Goal: Transaction & Acquisition: Register for event/course

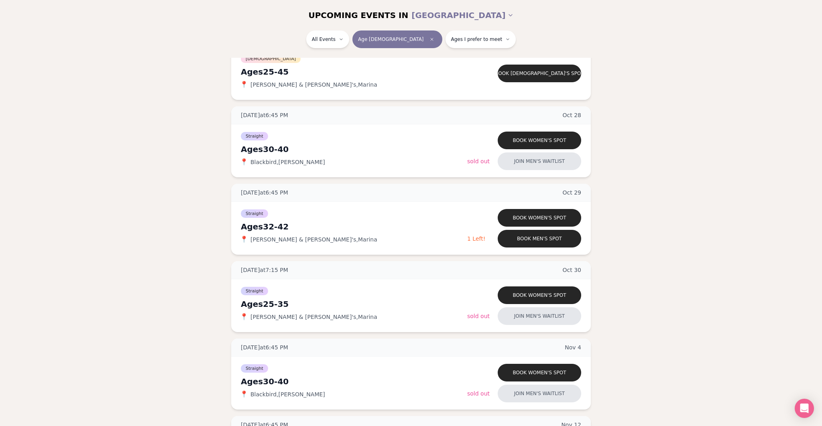
scroll to position [450, 0]
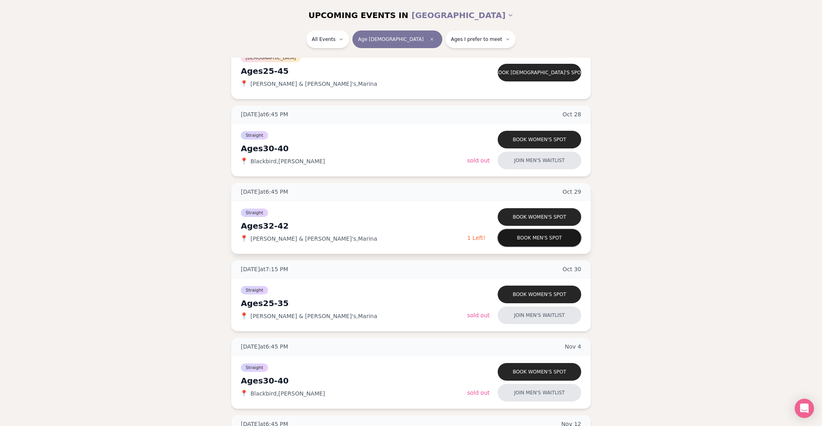
click at [542, 241] on button "Book men's spot" at bounding box center [539, 238] width 83 height 18
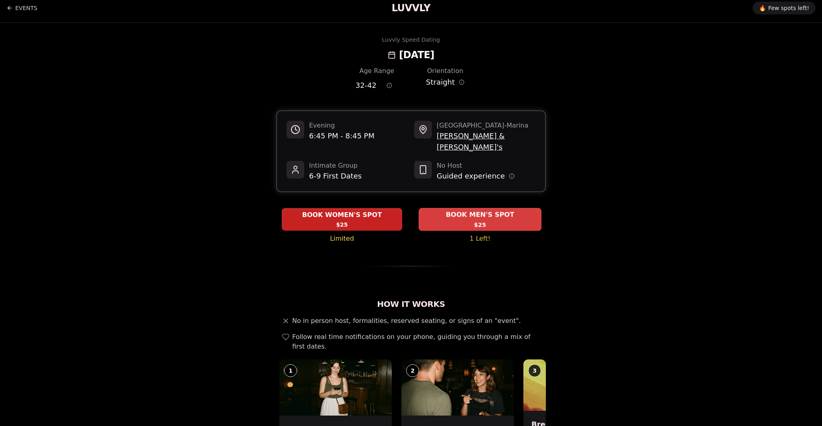
click at [505, 215] on div "BOOK MEN'S SPOT $25" at bounding box center [480, 219] width 123 height 22
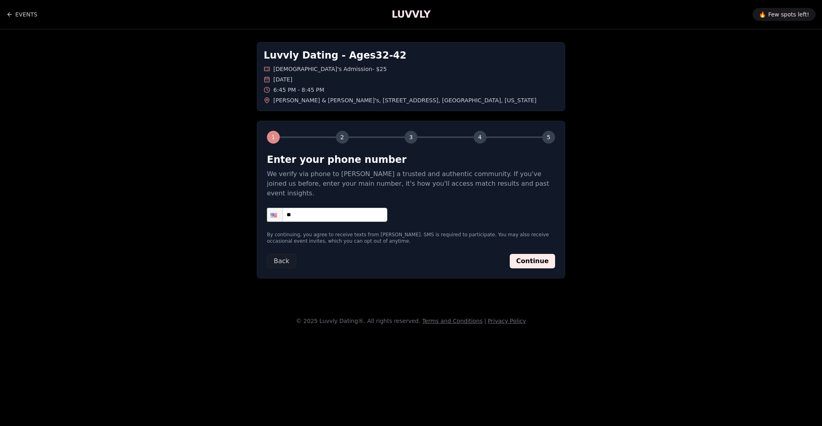
click at [311, 208] on input "**" at bounding box center [327, 215] width 120 height 14
type input "**********"
click at [387, 254] on div "Back Continue" at bounding box center [411, 261] width 288 height 14
click at [541, 254] on button "Continue" at bounding box center [532, 261] width 45 height 14
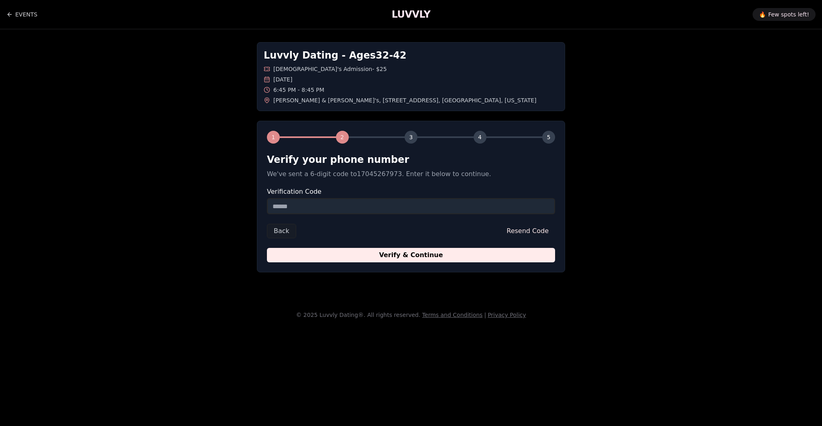
click at [348, 204] on input "Verification Code" at bounding box center [411, 206] width 288 height 16
click at [347, 215] on form "Verify your phone number We've sent a 6-digit code to 17045267973 . Enter it be…" at bounding box center [411, 207] width 288 height 109
click at [338, 200] on input "Verification Code" at bounding box center [411, 206] width 288 height 16
click at [346, 215] on form "Verify your phone number We've sent a 6-digit code to 17045267973 . Enter it be…" at bounding box center [411, 207] width 288 height 109
click at [301, 202] on input "Verification Code" at bounding box center [411, 206] width 288 height 16
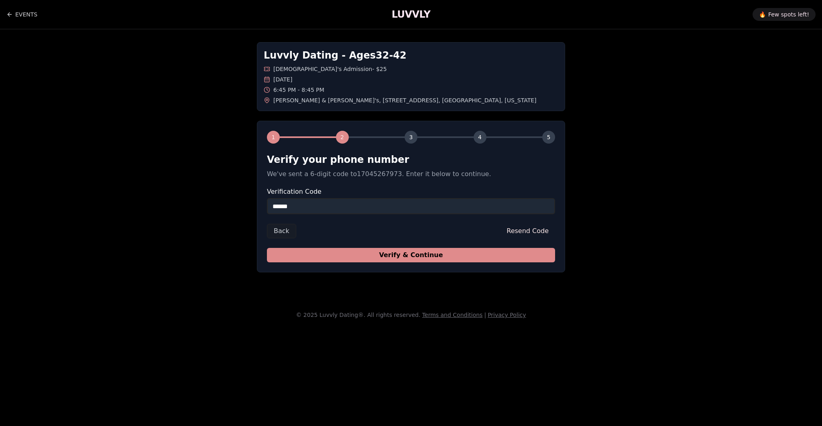
type input "******"
click at [454, 253] on button "Verify & Continue" at bounding box center [411, 255] width 288 height 14
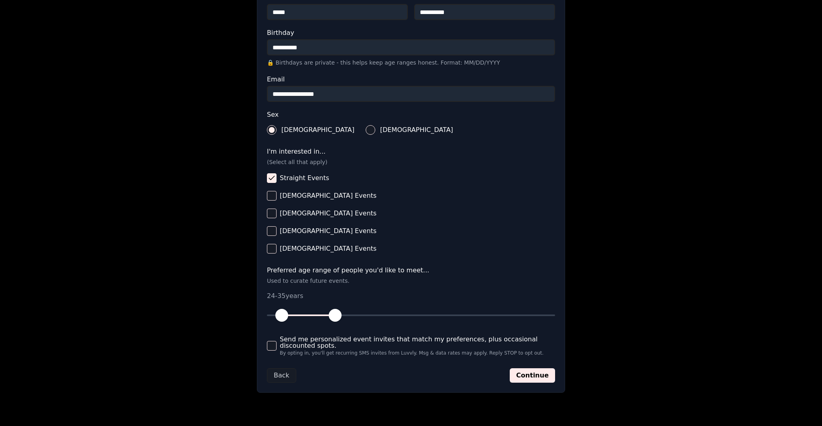
scroll to position [196, 0]
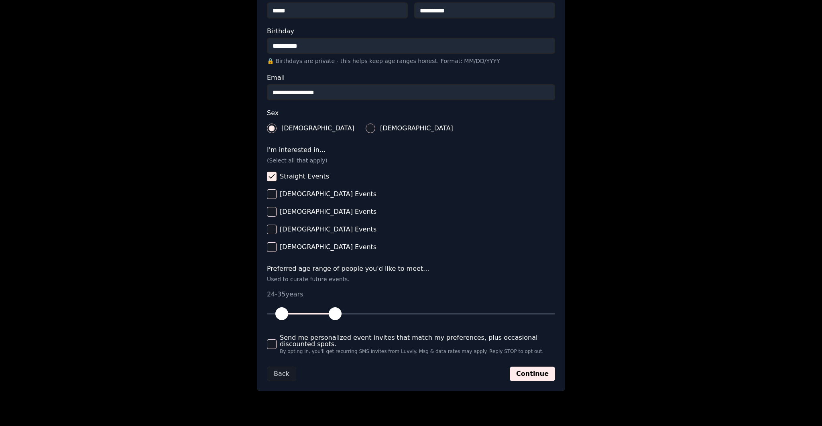
click at [281, 316] on span "button" at bounding box center [281, 313] width 13 height 13
click at [334, 317] on span "button" at bounding box center [335, 313] width 13 height 13
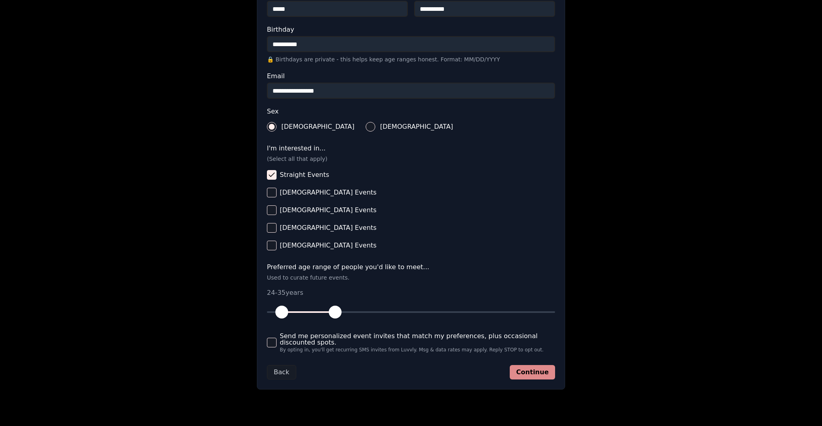
click at [535, 374] on button "Continue" at bounding box center [532, 372] width 45 height 14
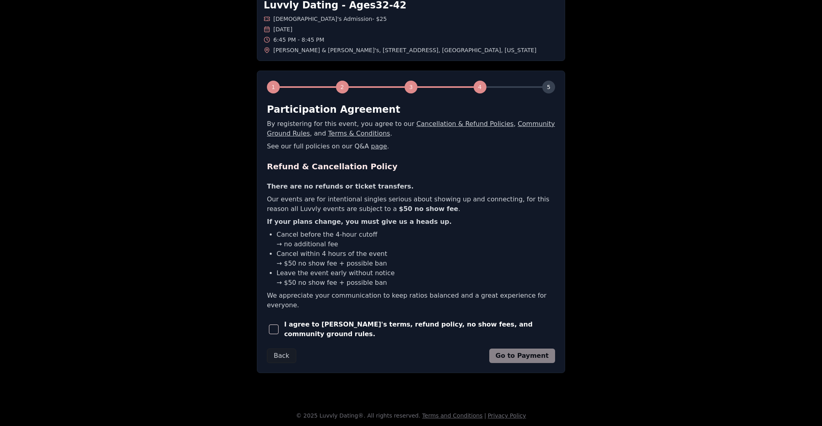
scroll to position [0, 0]
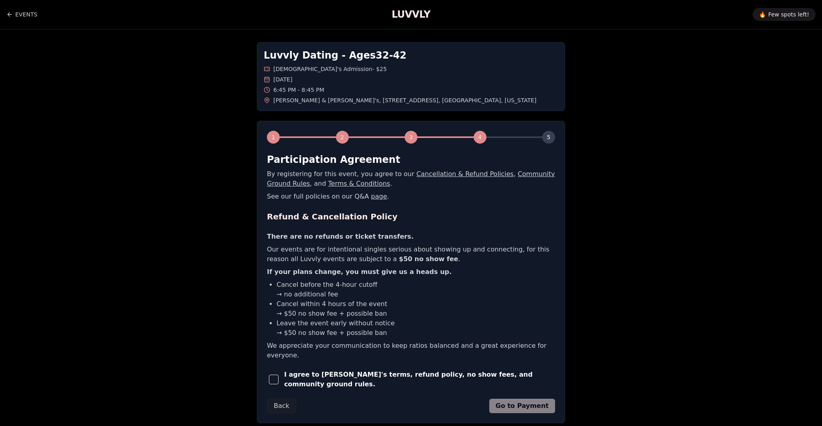
click at [275, 375] on span "button" at bounding box center [274, 380] width 10 height 10
click at [518, 399] on button "Go to Payment" at bounding box center [522, 406] width 66 height 14
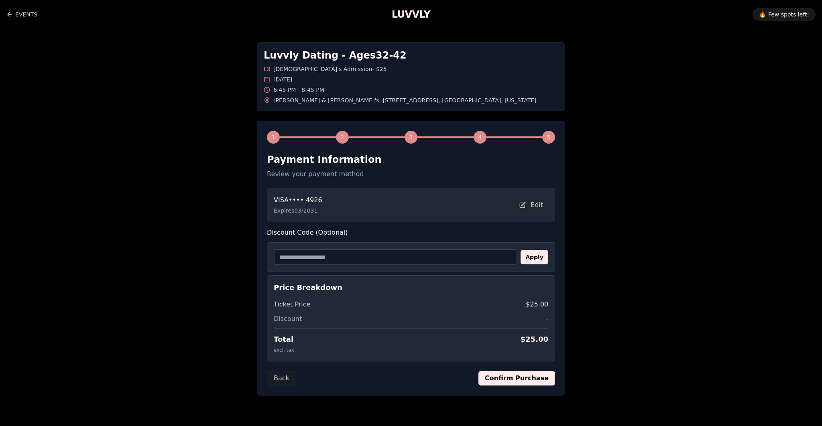
click at [521, 377] on button "Confirm Purchase" at bounding box center [516, 378] width 77 height 14
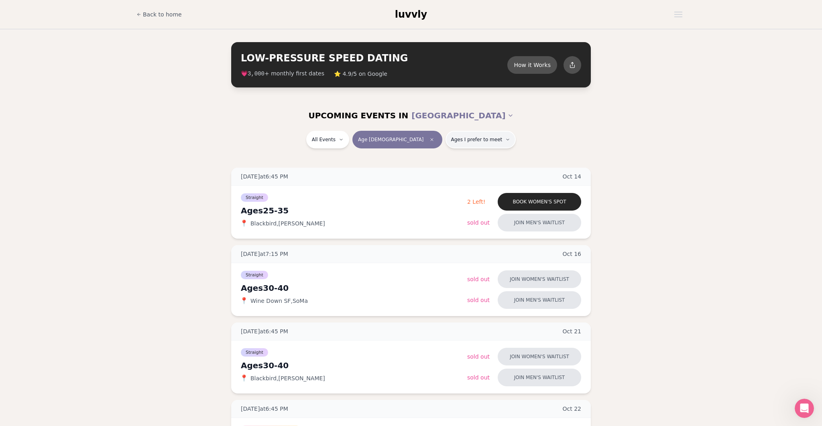
click at [474, 141] on span "Ages I prefer to meet" at bounding box center [476, 139] width 51 height 6
click at [571, 141] on div "All Events Age [DEMOGRAPHIC_DATA] Ages I prefer to meet" at bounding box center [411, 141] width 450 height 21
